Goal: Task Accomplishment & Management: Complete application form

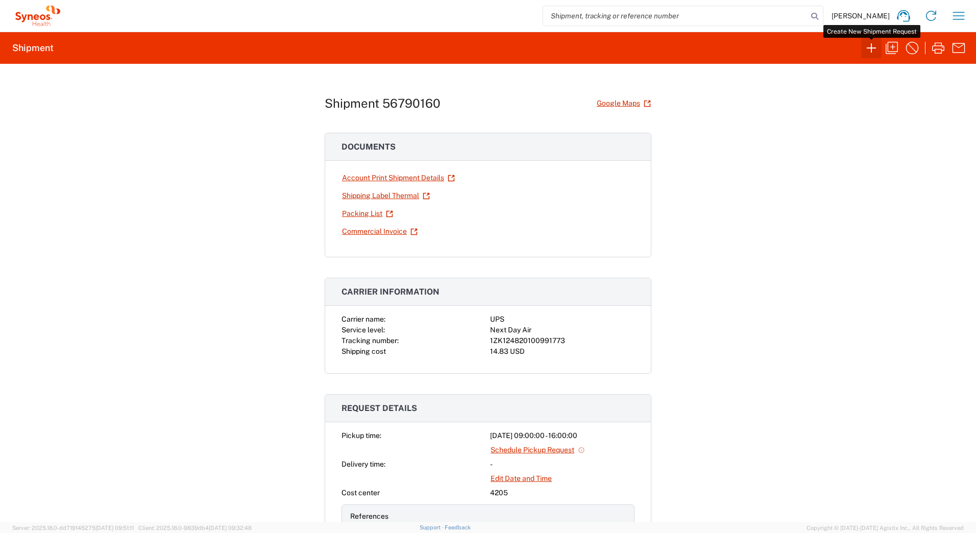
click at [866, 47] on icon "button" at bounding box center [871, 48] width 16 height 16
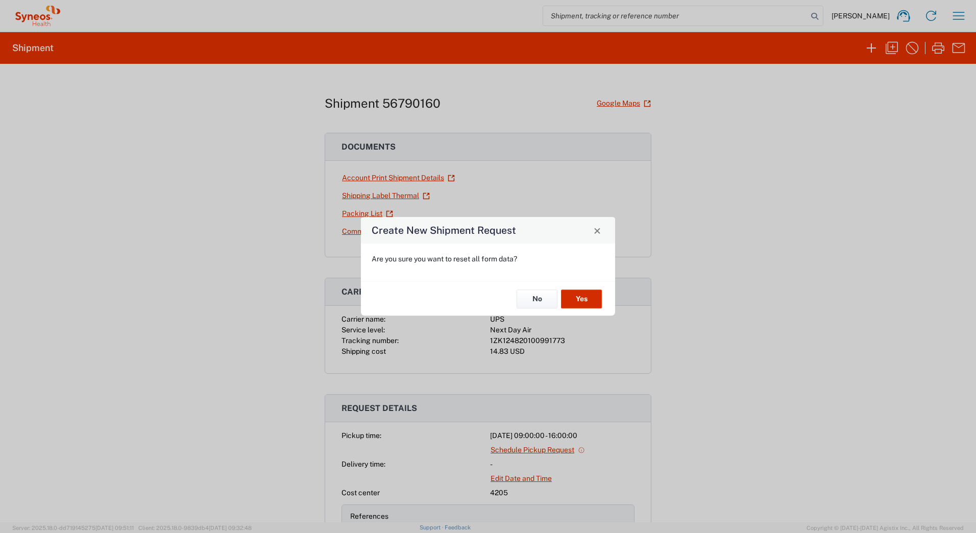
click at [578, 296] on button "Yes" at bounding box center [581, 298] width 41 height 19
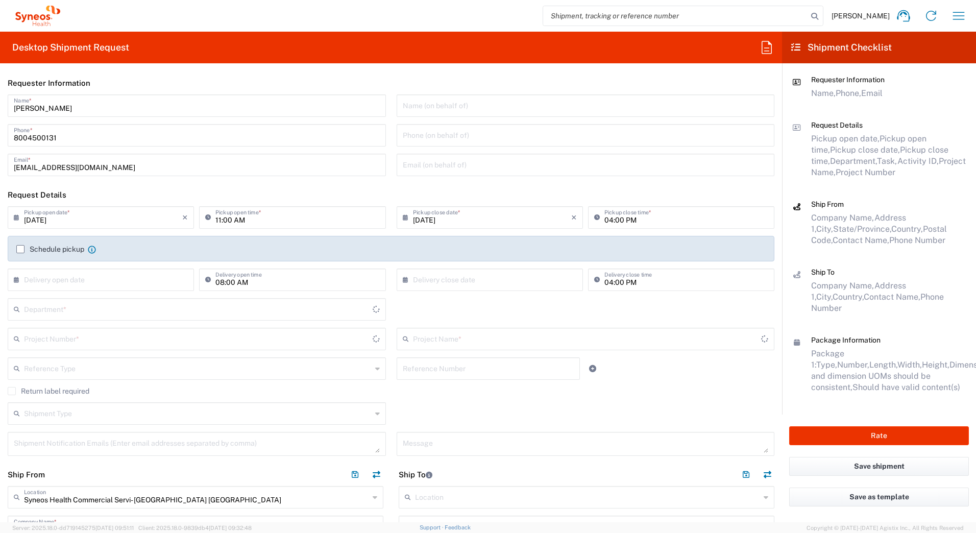
type input "[US_STATE]"
type input "[GEOGRAPHIC_DATA]"
drag, startPoint x: 88, startPoint y: 105, endPoint x: 7, endPoint y: 105, distance: 81.6
click at [0, 108] on html "[PERSON_NAME] Home Shipment estimator Shipment tracking Desktop shipment reques…" at bounding box center [488, 266] width 976 height 533
type input "4205"
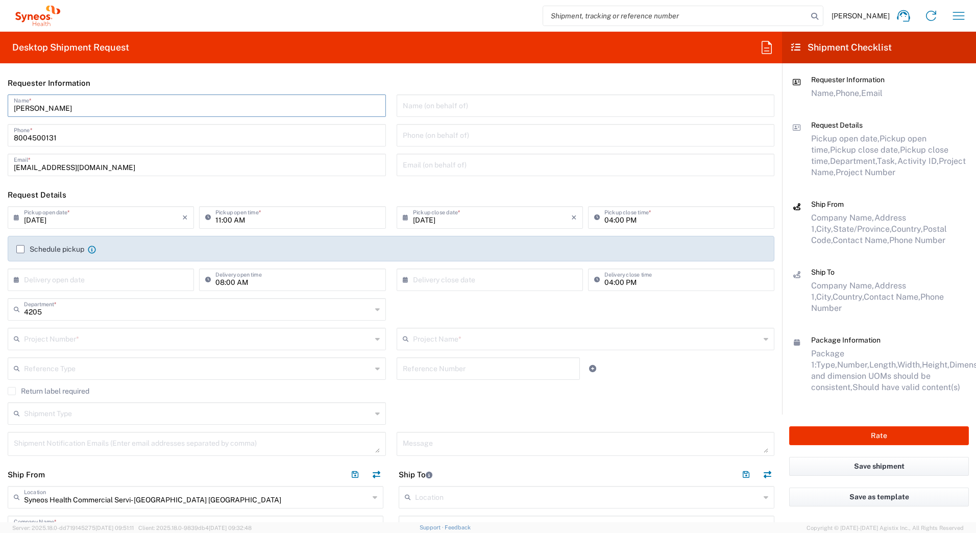
paste input "Syneos Deployments"
type input "Syneos Deployments"
click at [191, 89] on header "Requester Information" at bounding box center [391, 82] width 782 height 23
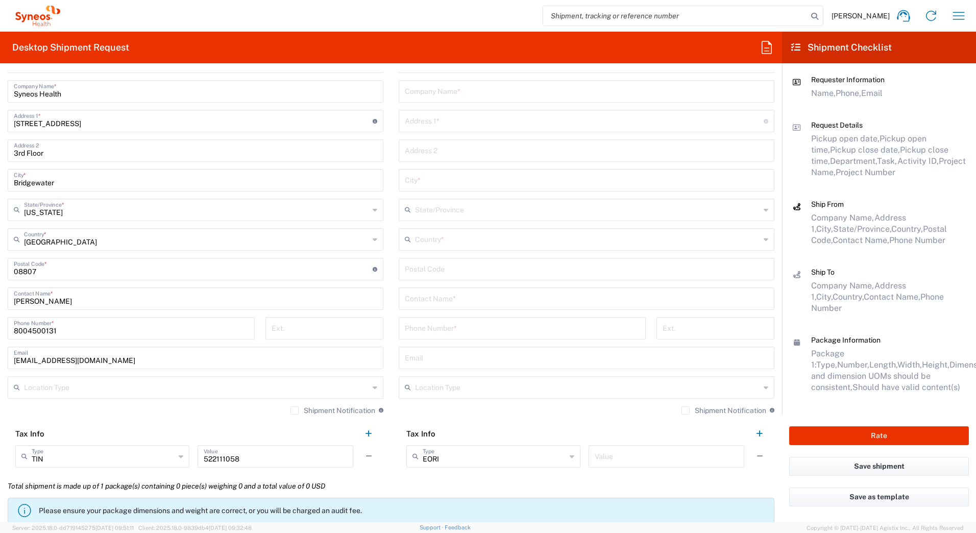
scroll to position [510, 0]
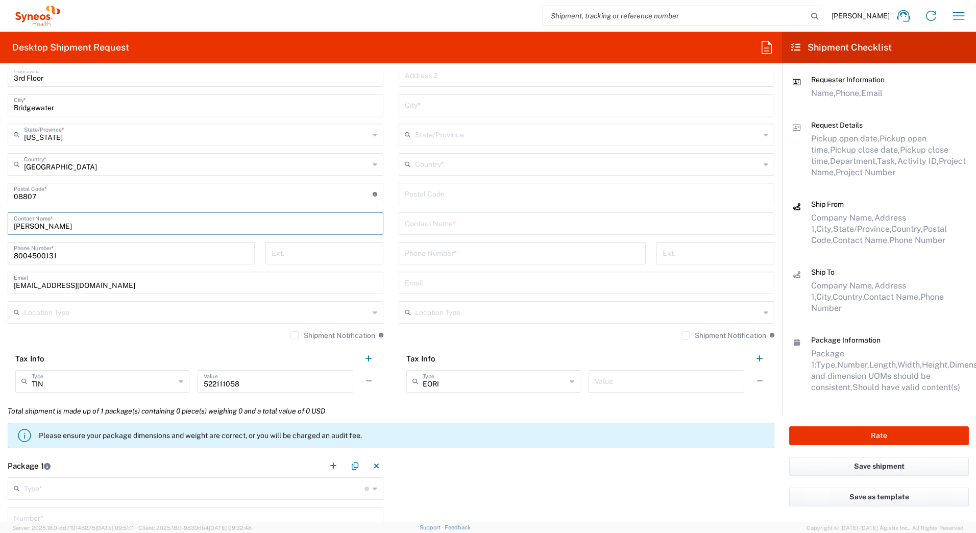
drag, startPoint x: 69, startPoint y: 228, endPoint x: -2, endPoint y: 226, distance: 70.9
click at [0, 226] on html "[PERSON_NAME] Home Shipment estimator Shipment tracking Desktop shipment reques…" at bounding box center [488, 266] width 976 height 533
paste input "Syneos Deployments"
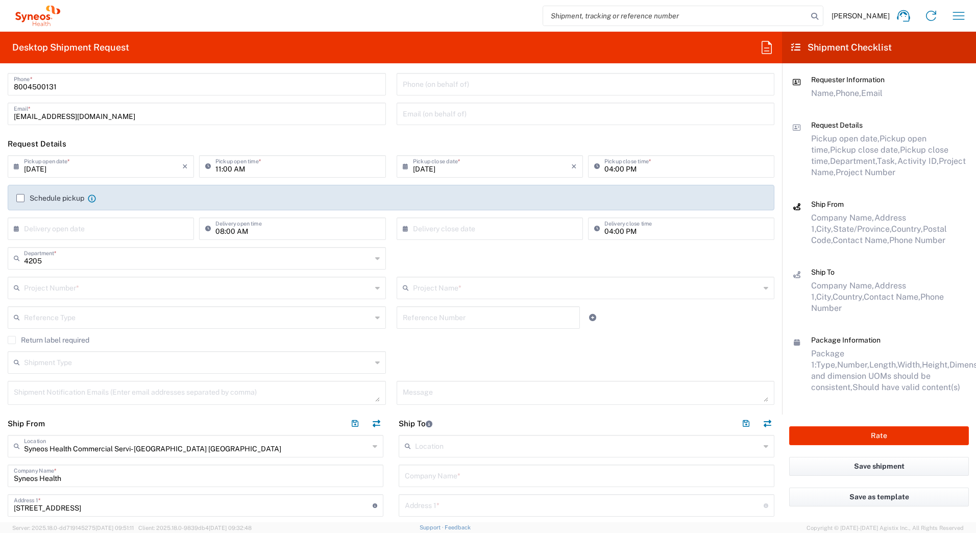
scroll to position [0, 0]
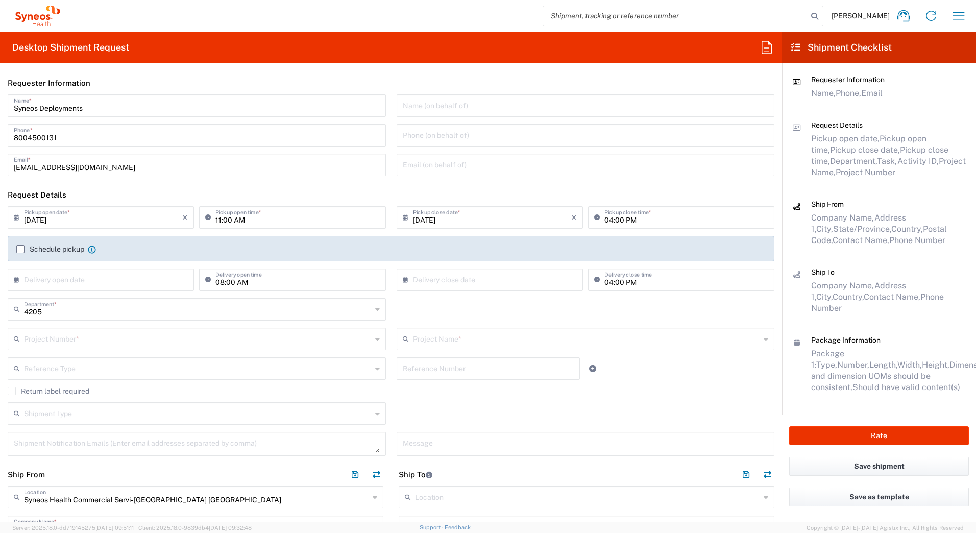
type input "Syneos Deployments"
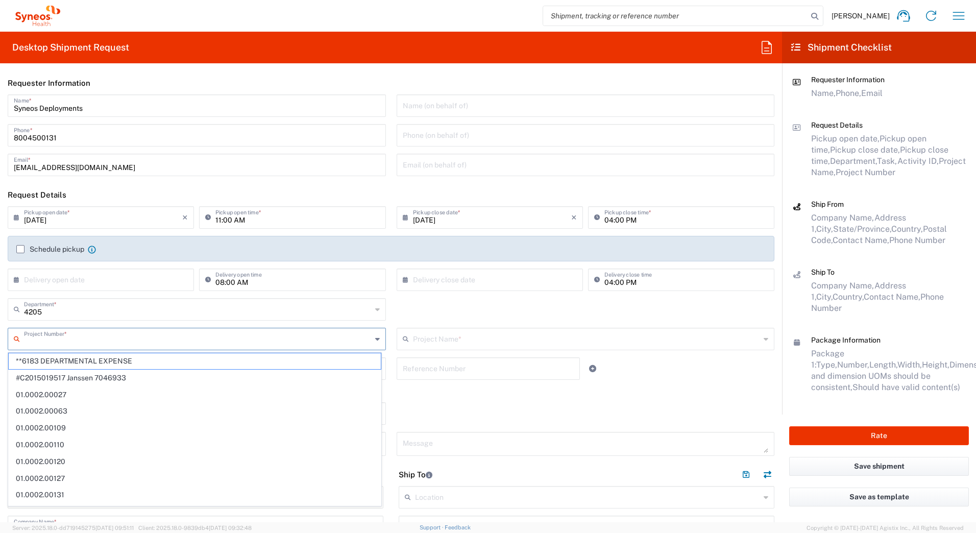
click at [46, 338] on input "text" at bounding box center [197, 338] width 347 height 18
paste input "6440"
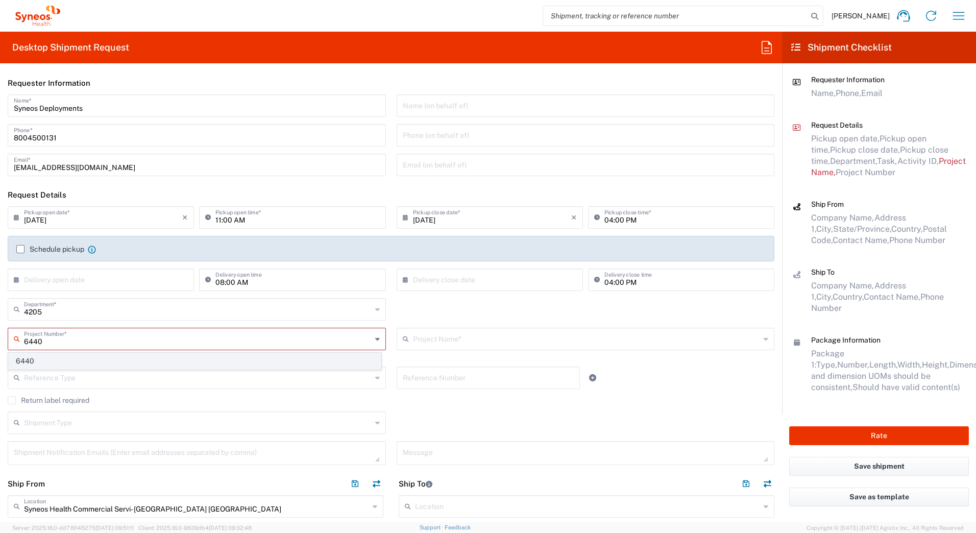
type input "6440"
click at [39, 359] on span "6440" at bounding box center [195, 361] width 372 height 16
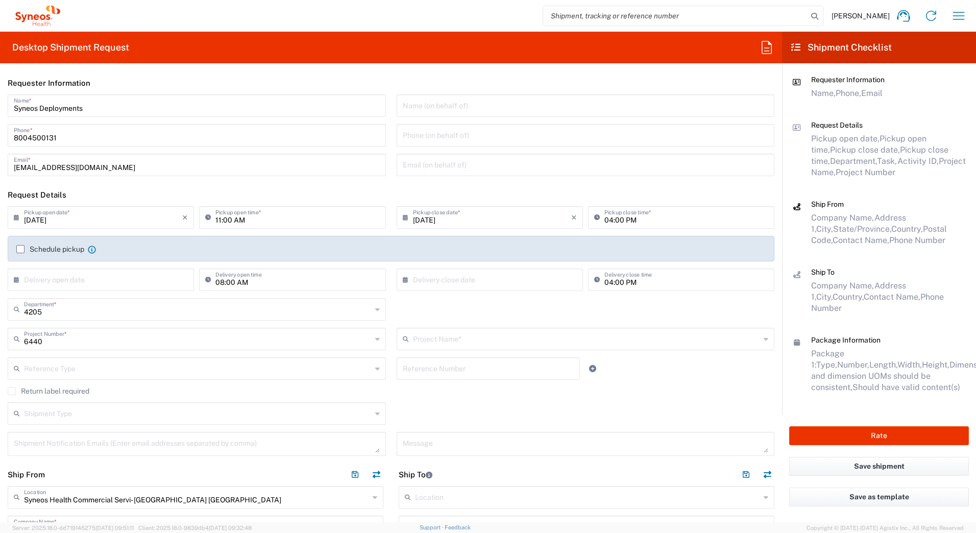
type input "MMS - US_Amgen, Inc_MMS"
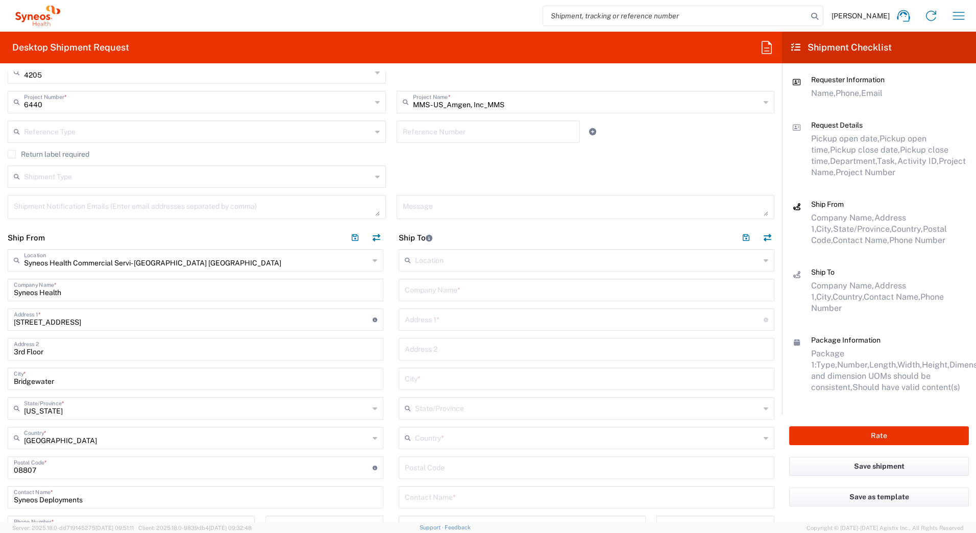
scroll to position [255, 0]
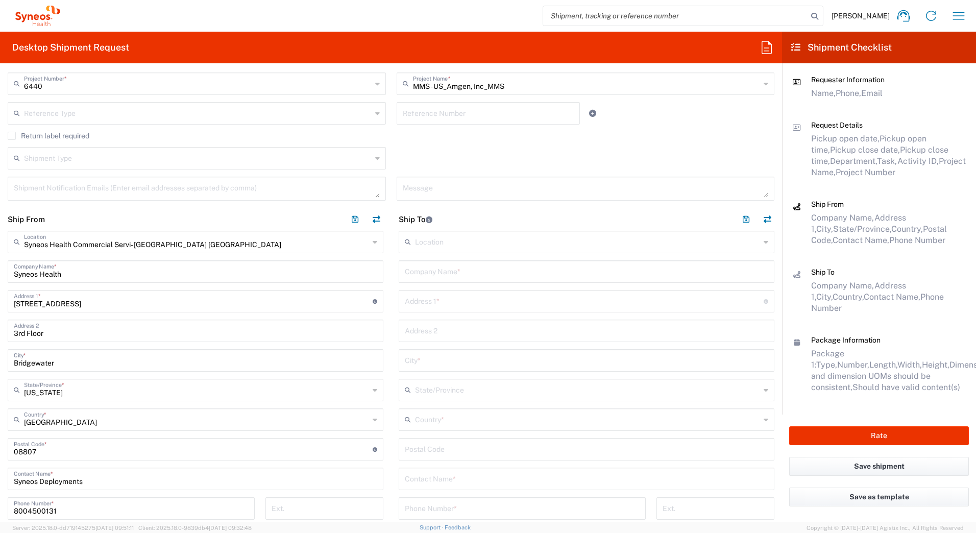
click at [421, 273] on input "text" at bounding box center [586, 271] width 363 height 18
paste input "[PERSON_NAME]"
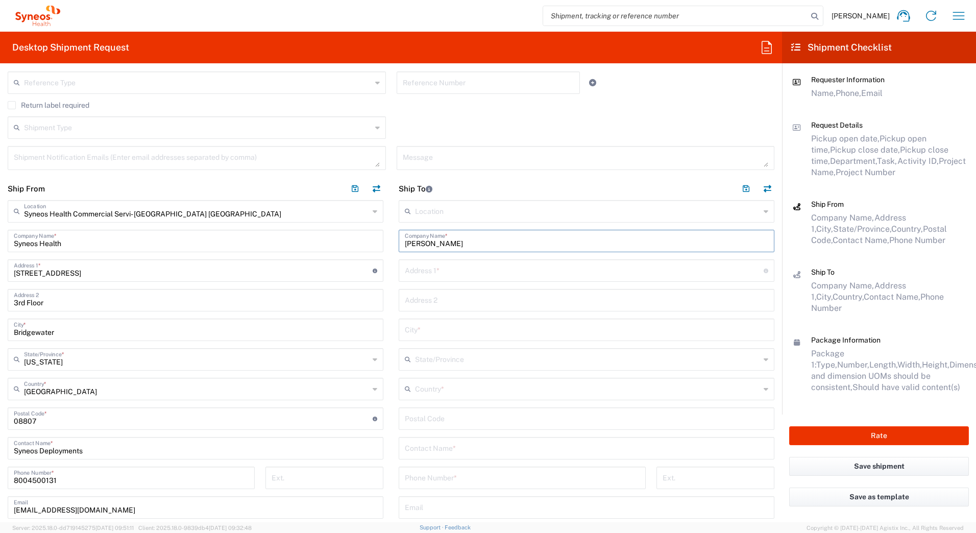
scroll to position [408, 0]
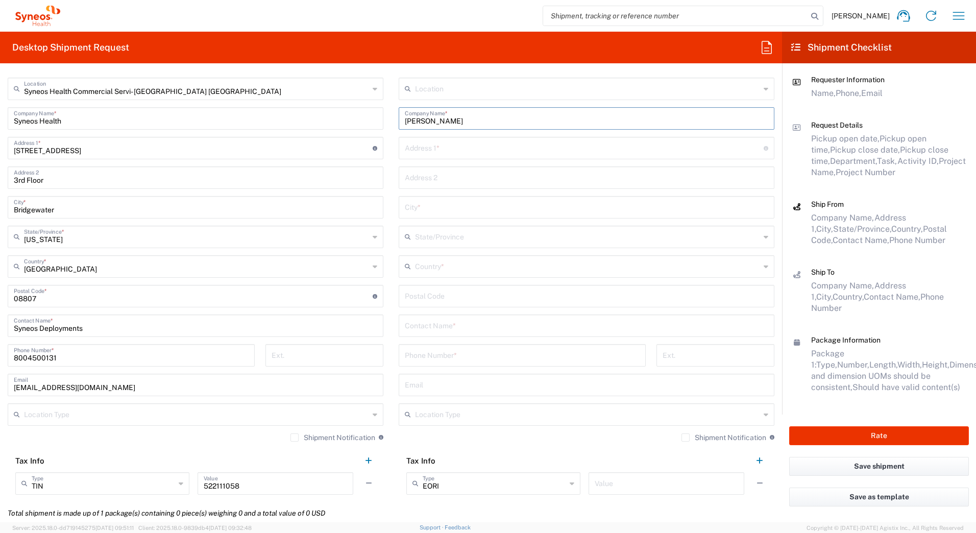
type input "[PERSON_NAME]"
click at [426, 329] on input "text" at bounding box center [586, 325] width 363 height 18
paste input "[PERSON_NAME]"
type input "[PERSON_NAME]"
click at [413, 146] on input "text" at bounding box center [584, 147] width 359 height 18
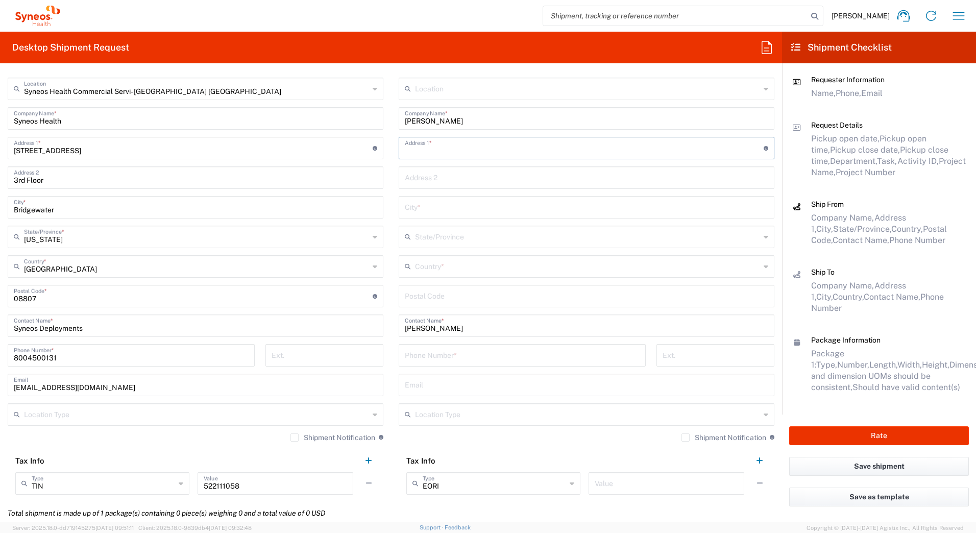
paste input "[STREET_ADDRESS]"
type input "[STREET_ADDRESS]"
click at [419, 270] on input "text" at bounding box center [587, 266] width 345 height 18
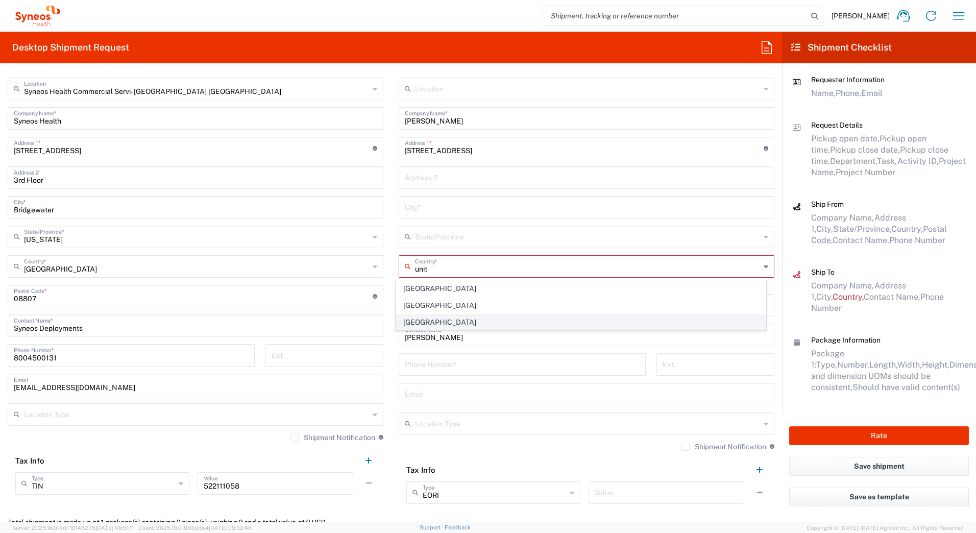
click at [417, 322] on span "[GEOGRAPHIC_DATA]" at bounding box center [581, 322] width 370 height 16
type input "[GEOGRAPHIC_DATA]"
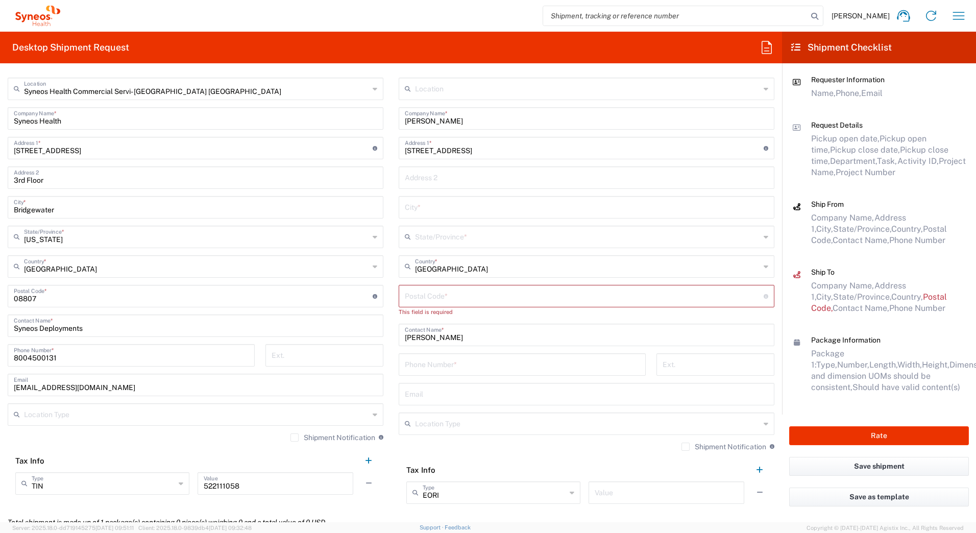
click at [428, 239] on input "text" at bounding box center [587, 236] width 345 height 18
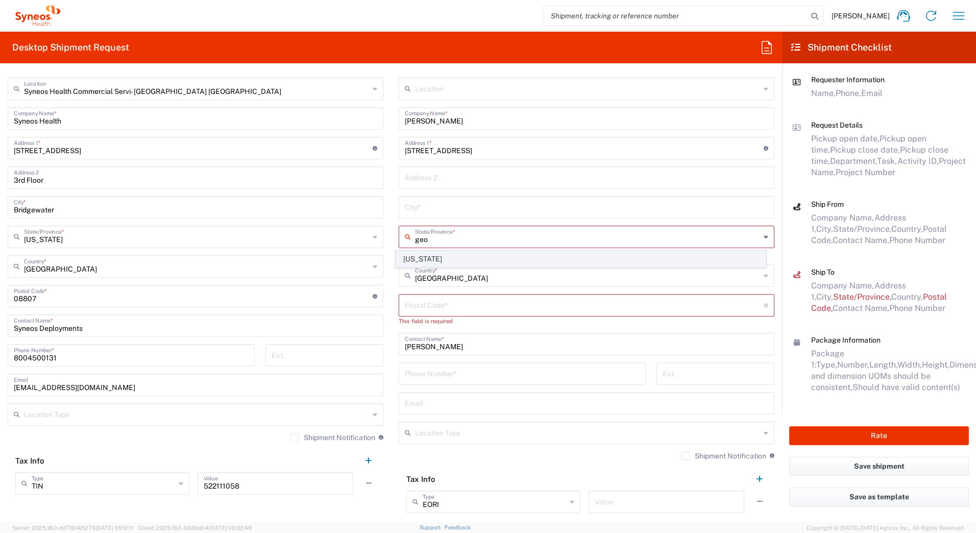
click at [414, 255] on span "[US_STATE]" at bounding box center [581, 259] width 370 height 16
type input "[US_STATE]"
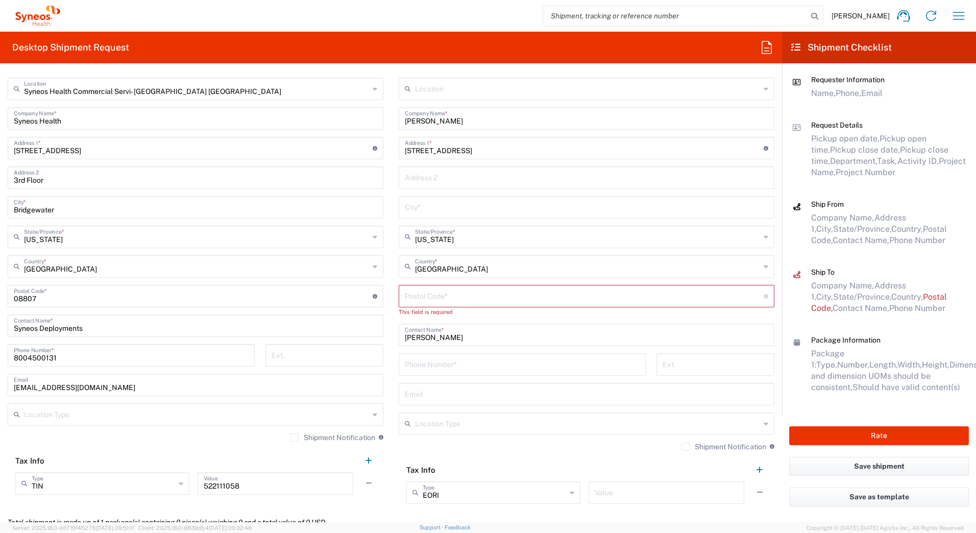
click at [469, 203] on input "text" at bounding box center [586, 206] width 363 height 18
paste input "Acworth"
type input "Acworth"
click at [472, 298] on input "undefined" at bounding box center [584, 295] width 359 height 18
paste input "30101"
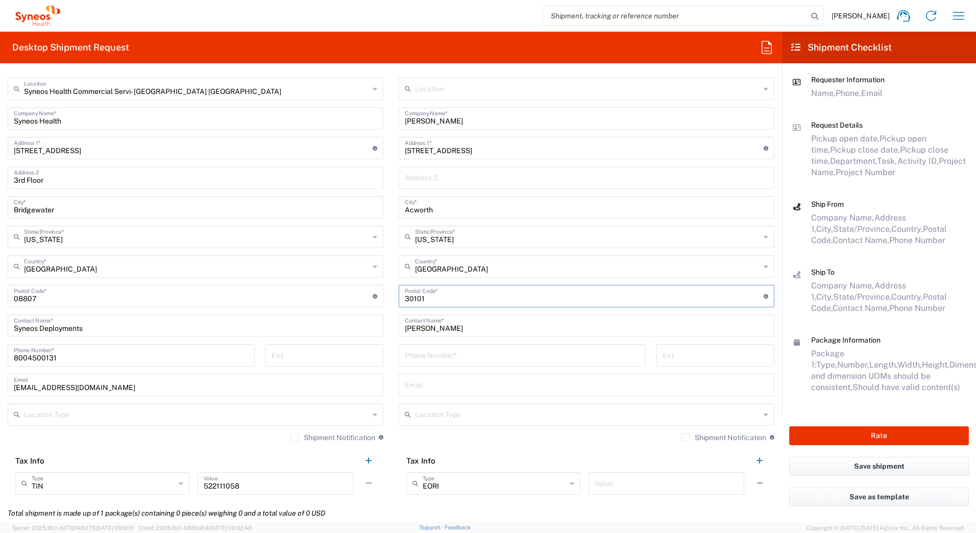
type input "30101"
click at [524, 354] on input "tel" at bounding box center [522, 354] width 235 height 18
paste input "[PHONE_NUMBER]"
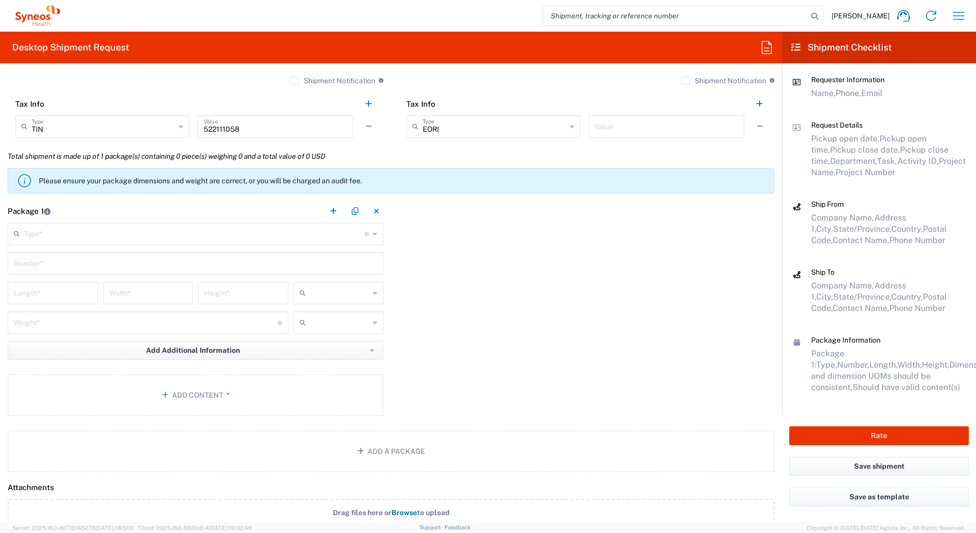
scroll to position [765, 0]
type input "[PHONE_NUMBER]"
click at [297, 236] on input "text" at bounding box center [194, 232] width 340 height 18
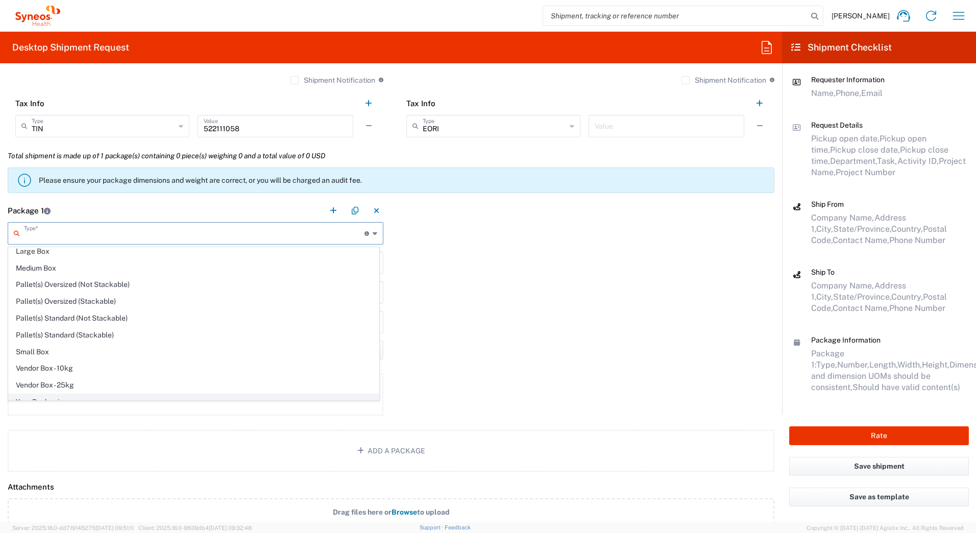
scroll to position [31, 0]
click at [51, 393] on span "Your Packaging" at bounding box center [194, 392] width 370 height 16
type input "Your Packaging"
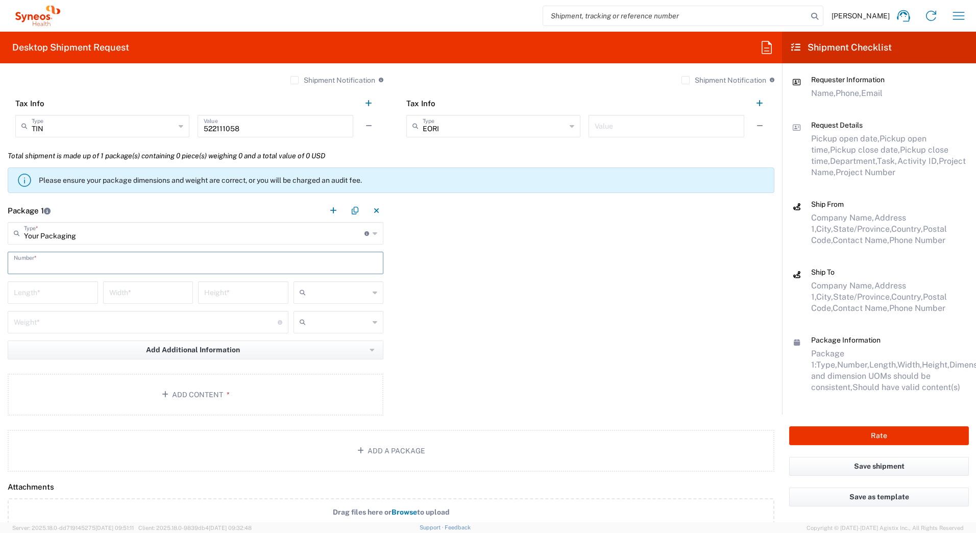
click at [44, 266] on input "text" at bounding box center [195, 262] width 363 height 18
type input "1"
click at [32, 294] on input "number" at bounding box center [53, 292] width 78 height 18
type input "20"
type input "16"
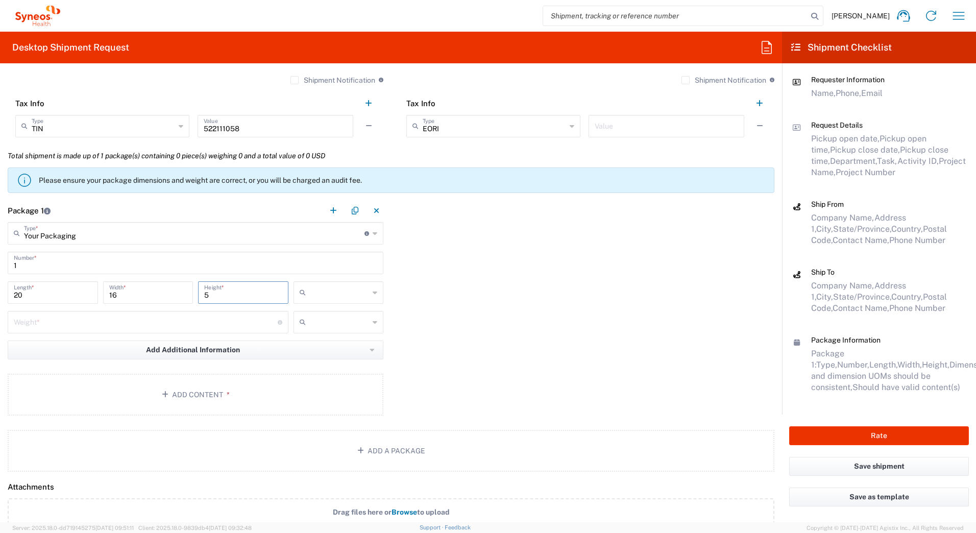
type input "5"
click at [353, 290] on input "text" at bounding box center [340, 292] width 60 height 16
click at [327, 351] on span "in" at bounding box center [334, 348] width 87 height 16
type input "in"
click at [44, 323] on input "number" at bounding box center [146, 321] width 264 height 18
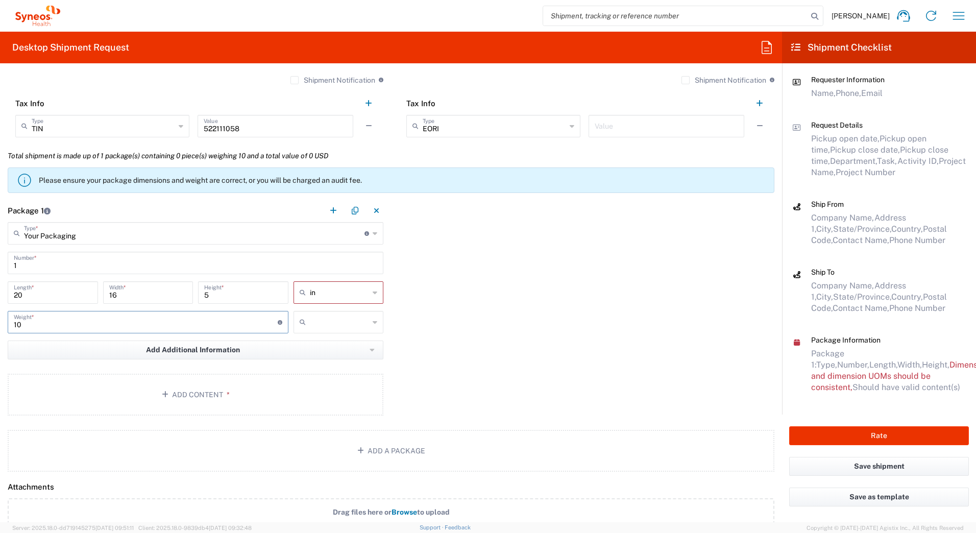
type input "10"
click at [318, 326] on input "text" at bounding box center [340, 322] width 60 height 16
click at [307, 361] on span "lbs" at bounding box center [334, 361] width 87 height 16
type input "lbs"
click at [209, 395] on button "Add Content *" at bounding box center [196, 394] width 376 height 42
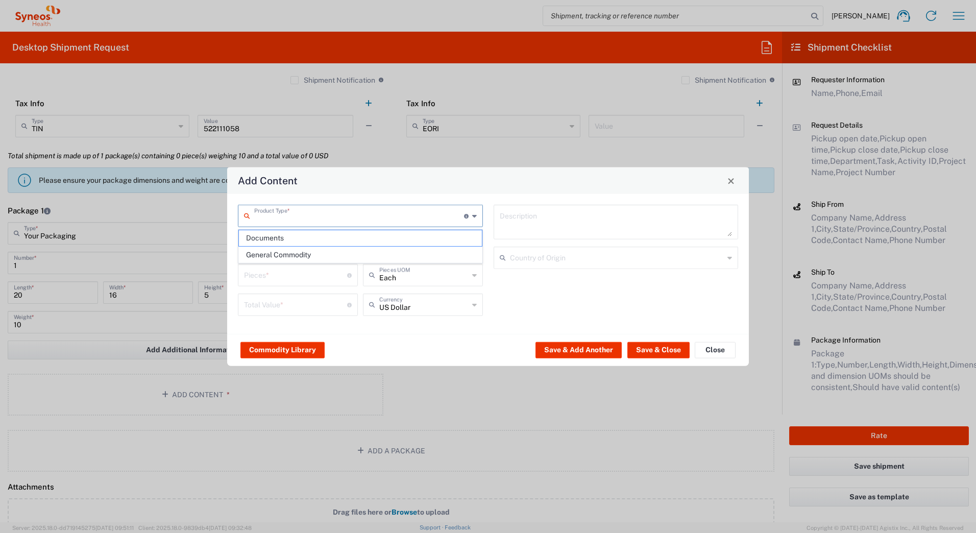
click at [281, 210] on input "text" at bounding box center [359, 215] width 210 height 18
click at [265, 256] on span "General Commodity" at bounding box center [360, 255] width 243 height 16
type input "General Commodity"
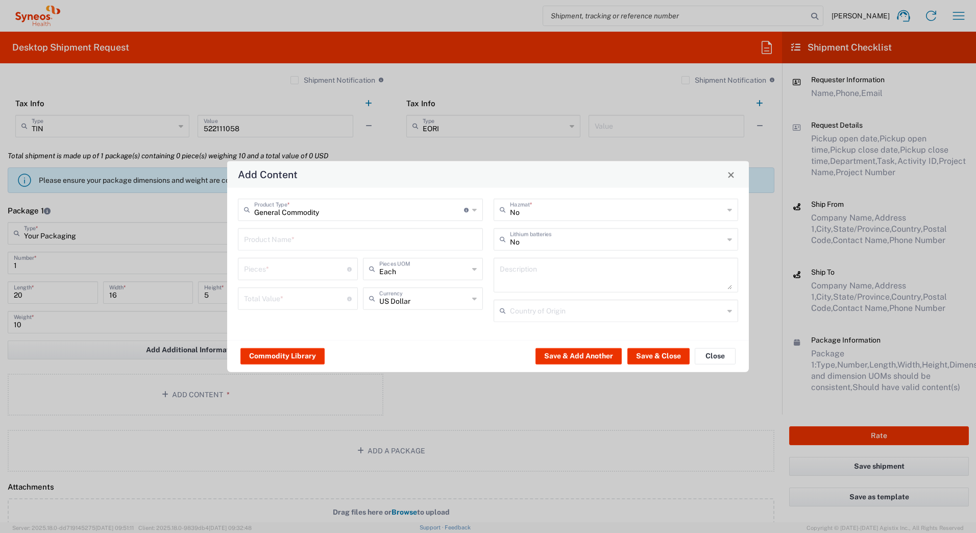
click at [258, 238] on input "text" at bounding box center [360, 239] width 233 height 18
type input "y"
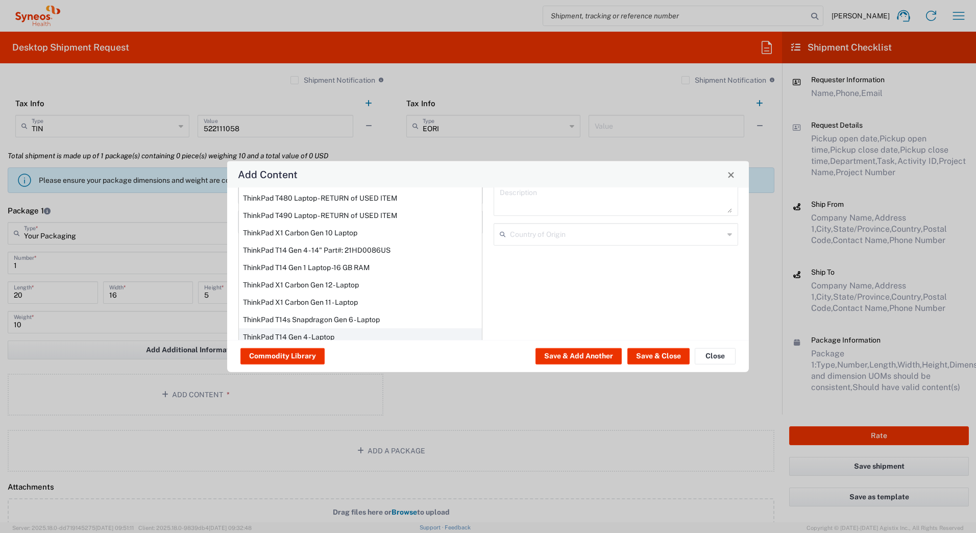
scroll to position [87, 0]
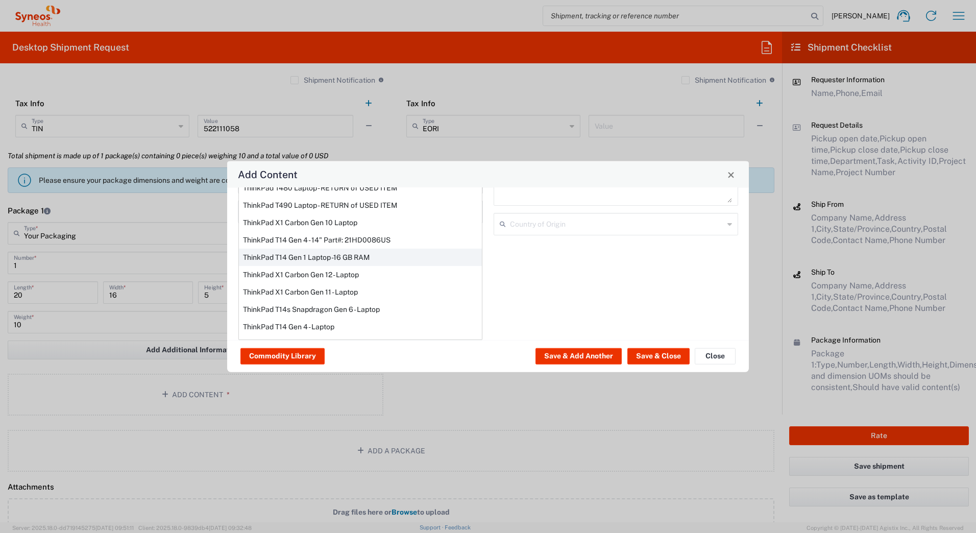
click at [287, 261] on div "ThinkPad T14 Gen 1 Laptop -16 GB RAM" at bounding box center [360, 256] width 243 height 17
type input "ThinkPad T14 Gen 1 Laptop -16 GB RAM"
type textarea "Intel Core i5-10210U- 14"- 512 GB SSD"
type input "[GEOGRAPHIC_DATA]"
type input "Yes"
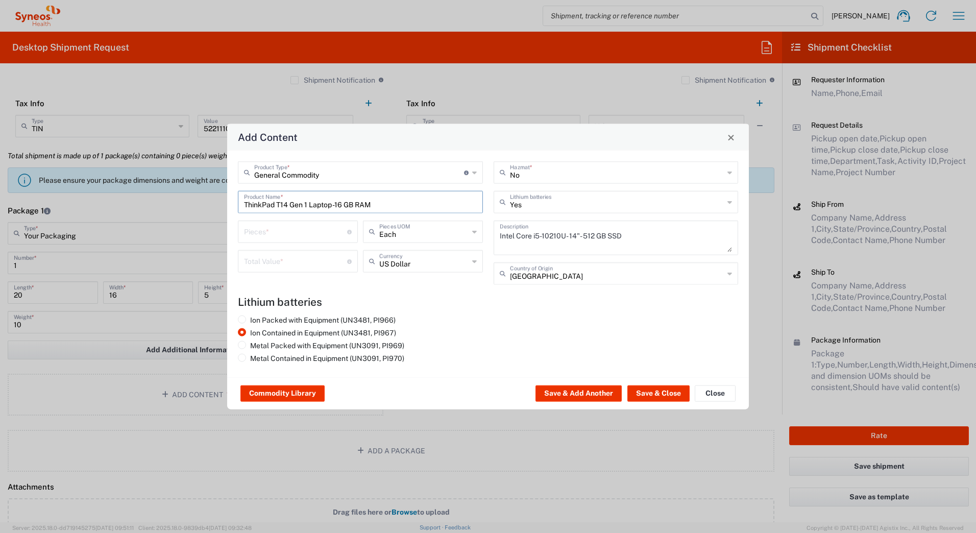
scroll to position [0, 0]
click at [258, 234] on input "number" at bounding box center [295, 231] width 103 height 18
type input "1"
click at [257, 262] on input "number" at bounding box center [295, 261] width 103 height 18
type input "1000"
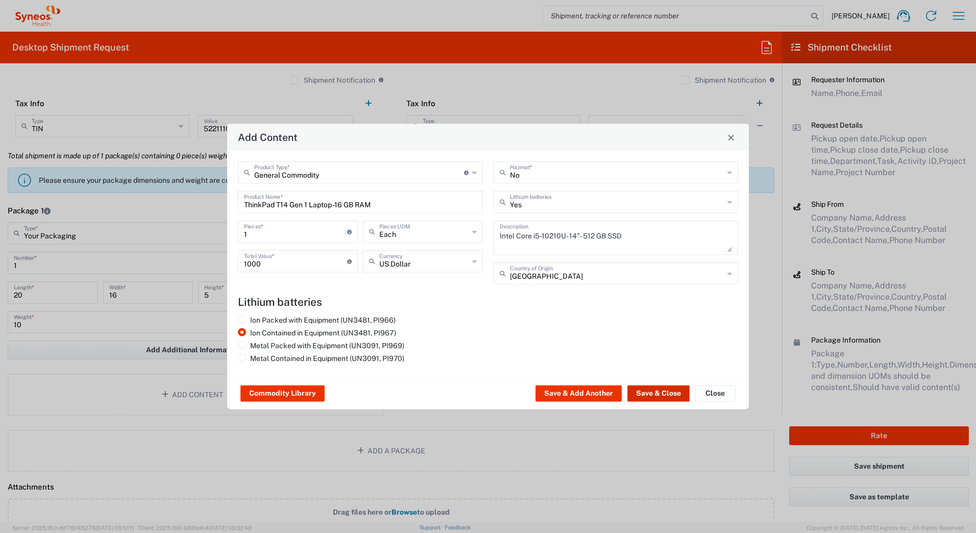
click at [659, 392] on button "Save & Close" at bounding box center [658, 393] width 62 height 16
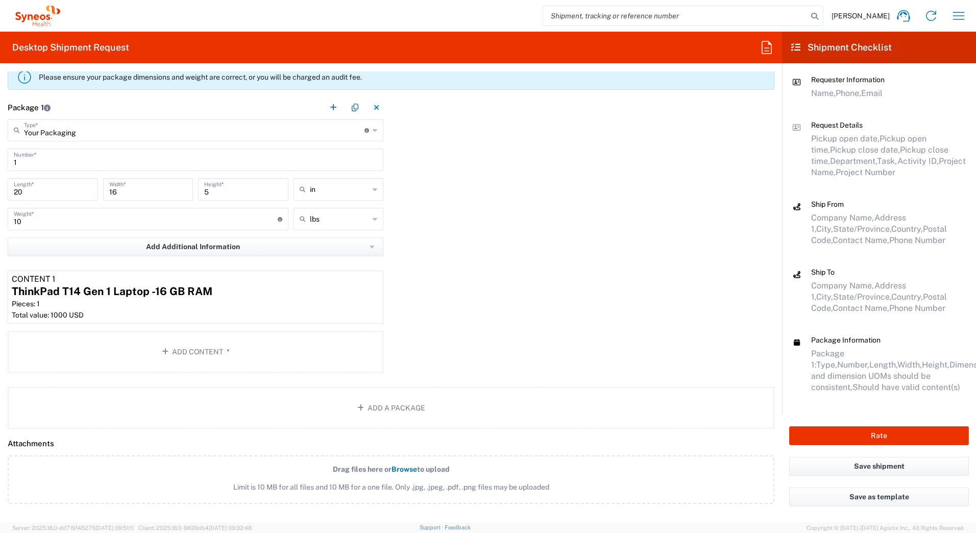
scroll to position [1020, 0]
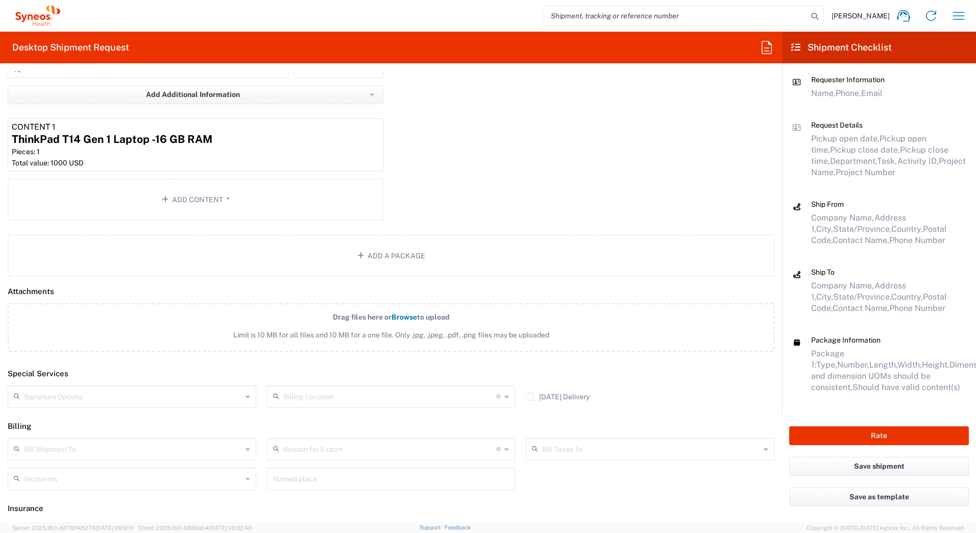
click at [71, 399] on input "text" at bounding box center [133, 396] width 218 height 18
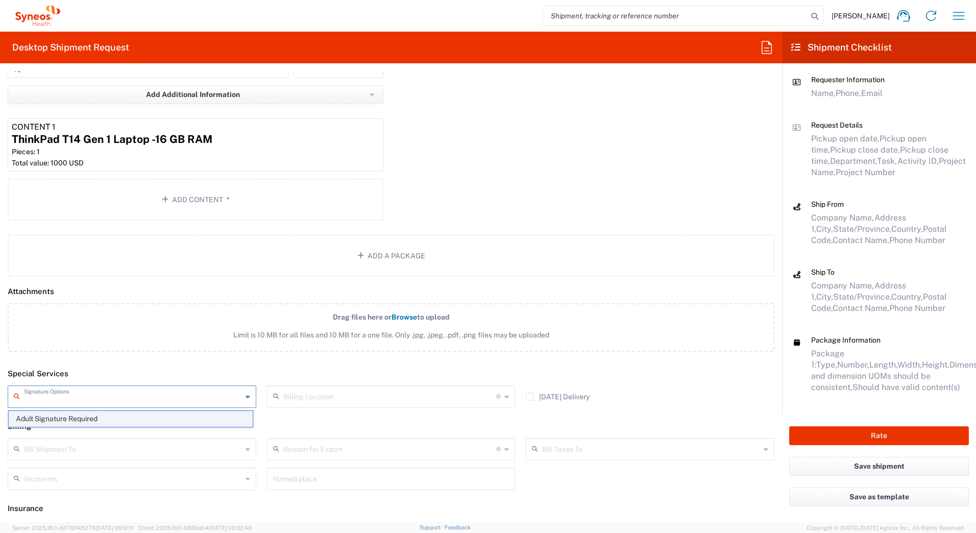
click at [71, 412] on span "Adult Signature Required" at bounding box center [131, 419] width 244 height 16
type input "Adult Signature Required"
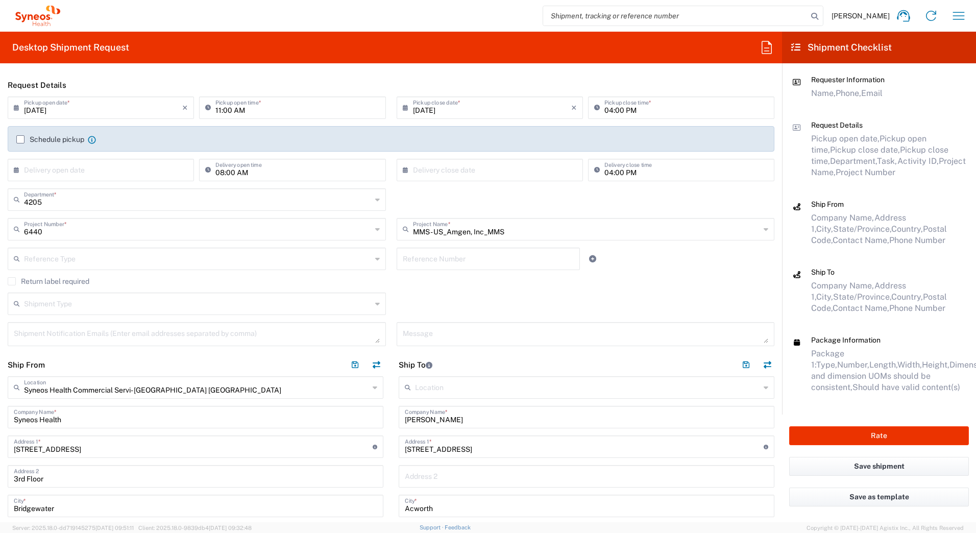
scroll to position [51, 0]
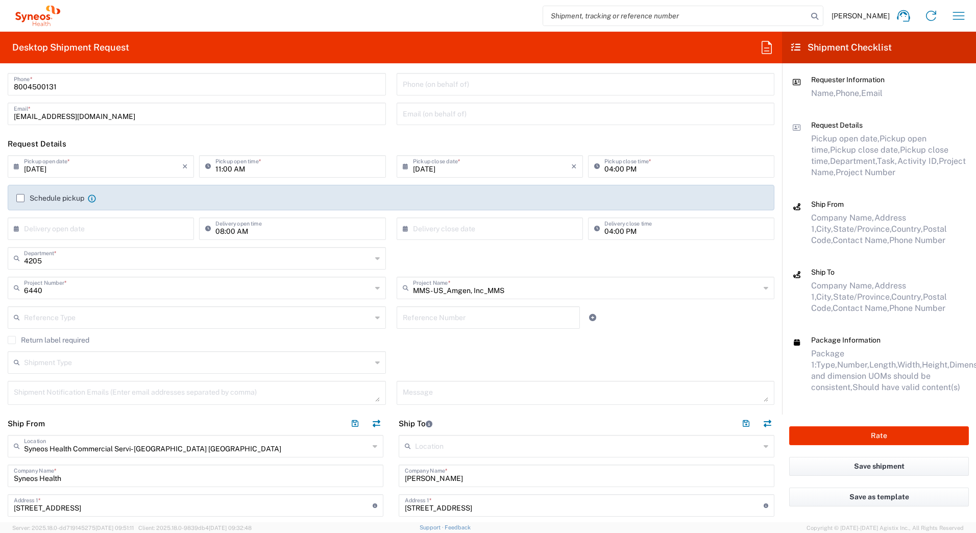
click at [10, 340] on label "Return label required" at bounding box center [49, 340] width 82 height 8
click at [12, 340] on input "Return label required" at bounding box center [12, 340] width 0 height 0
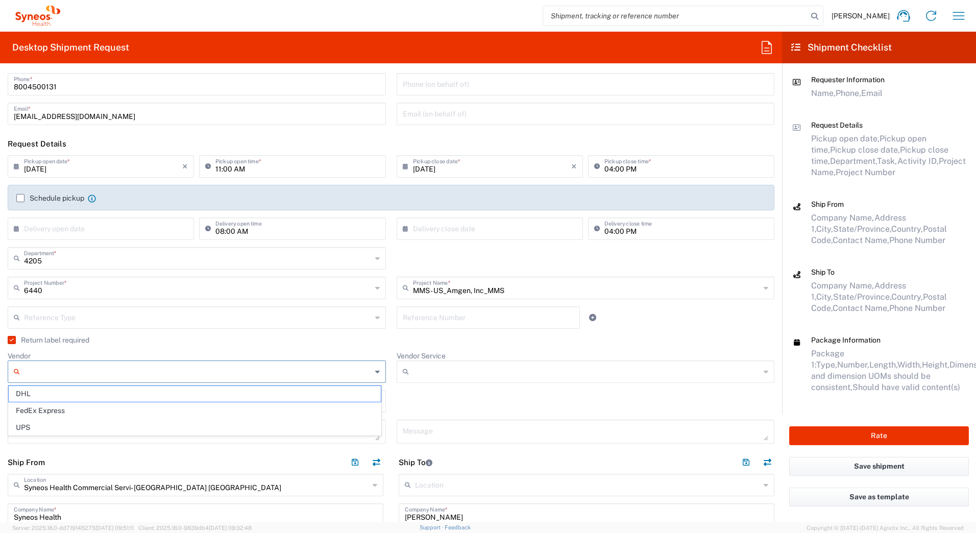
click at [39, 374] on input "Vendor" at bounding box center [197, 371] width 347 height 16
click at [42, 427] on span "UPS" at bounding box center [195, 427] width 372 height 16
type input "UPS"
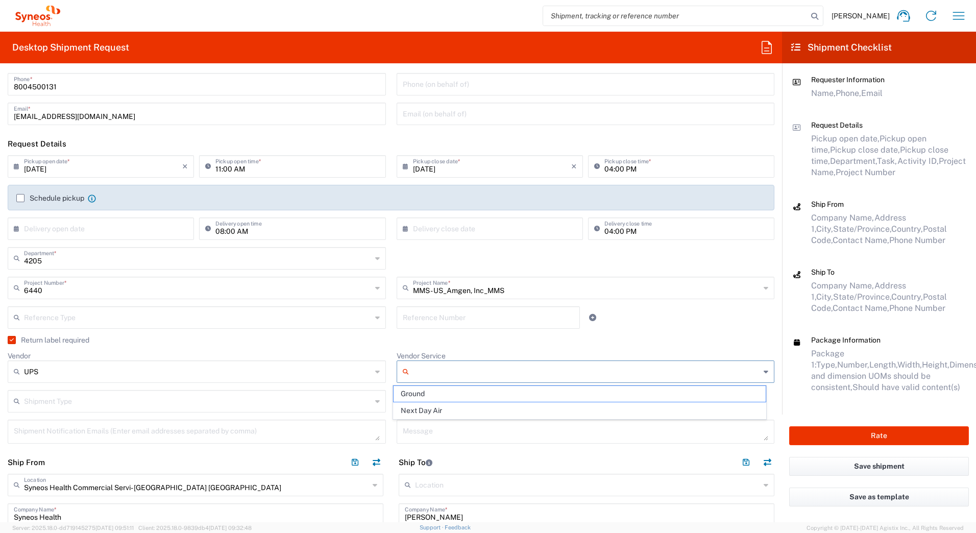
click at [429, 373] on input "Vendor Service" at bounding box center [586, 371] width 347 height 16
click at [419, 392] on span "Ground" at bounding box center [579, 394] width 372 height 16
type input "Ground"
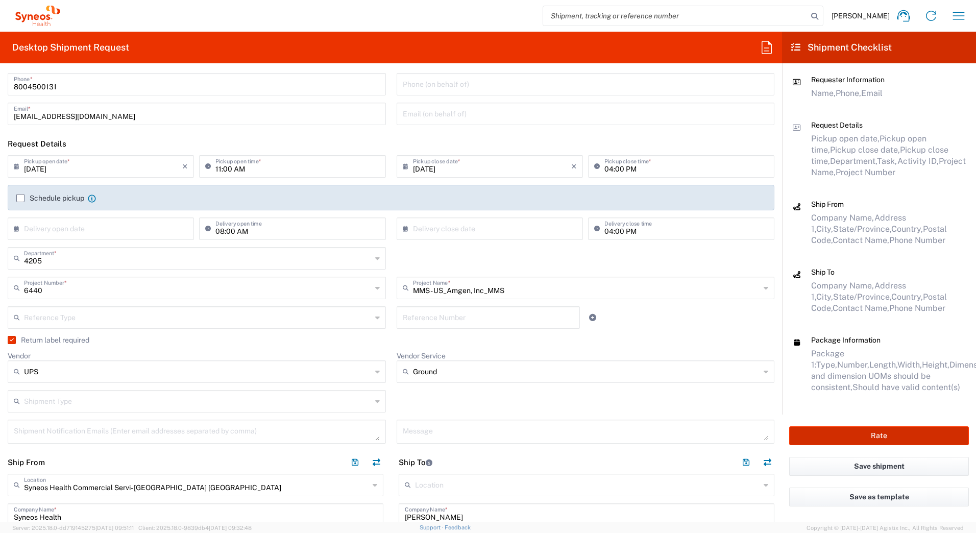
click at [832, 439] on button "Rate" at bounding box center [879, 435] width 180 height 19
type input "6440"
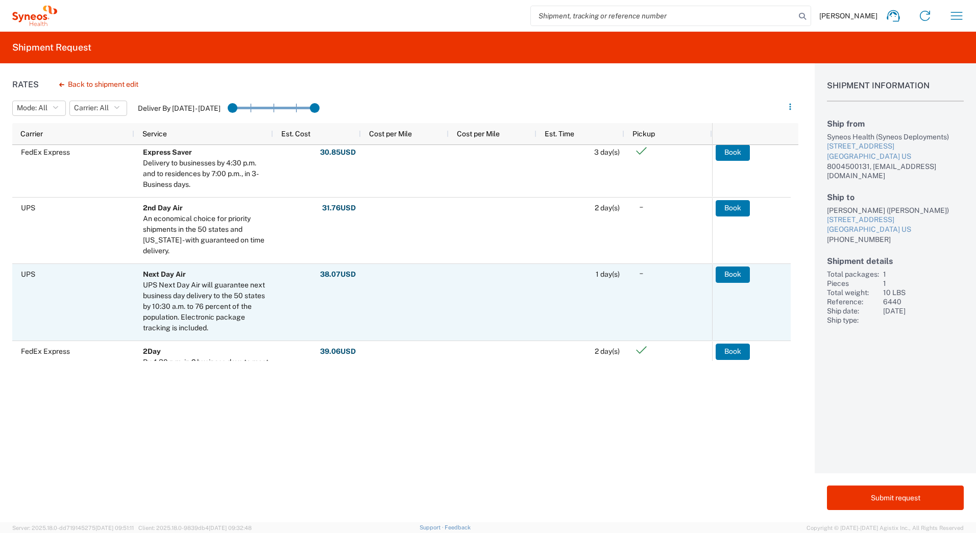
scroll to position [153, 0]
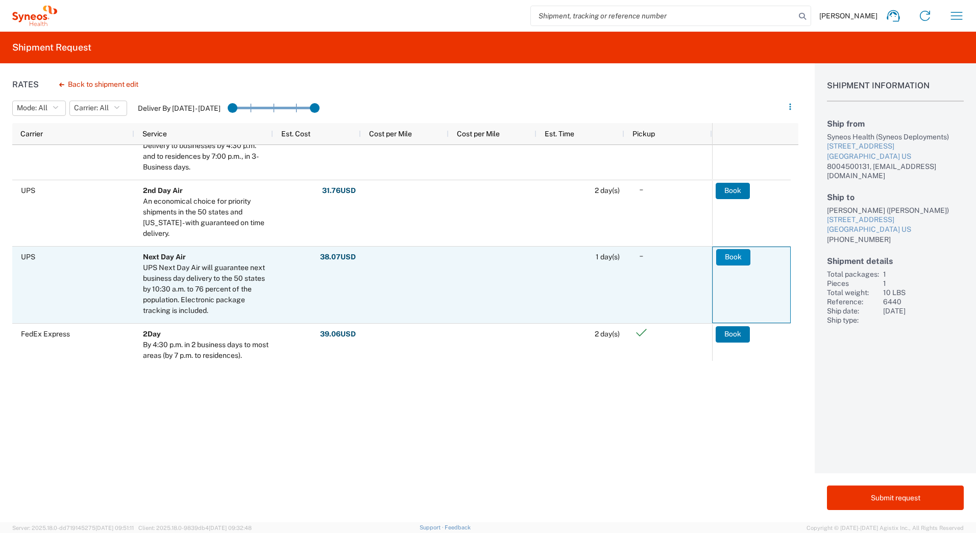
click at [724, 259] on button "Book" at bounding box center [733, 257] width 34 height 16
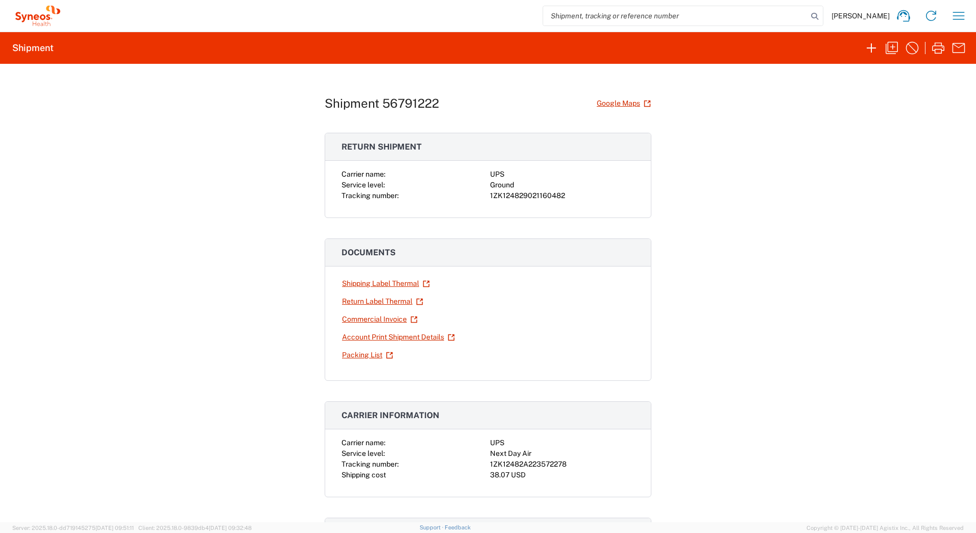
click at [526, 198] on div "1ZK124829021160482" at bounding box center [562, 195] width 144 height 11
copy div "1ZK124829021160482"
click at [532, 464] on div "1ZK12482A223572278" at bounding box center [562, 464] width 144 height 11
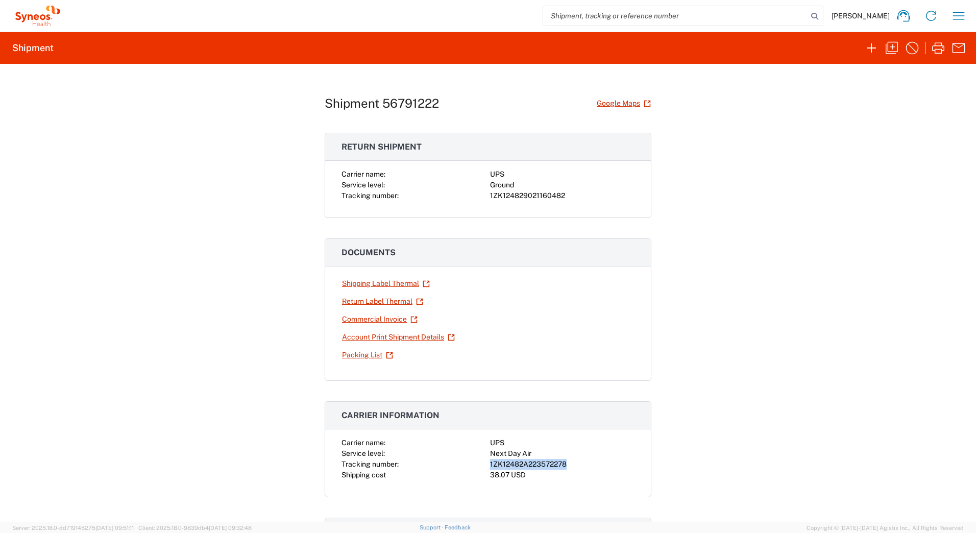
copy div "1ZK12482A223572278"
click at [381, 283] on link "Shipping Label Thermal" at bounding box center [385, 283] width 89 height 18
click at [374, 303] on link "Return Label Thermal" at bounding box center [382, 301] width 82 height 18
